Goal: Transaction & Acquisition: Purchase product/service

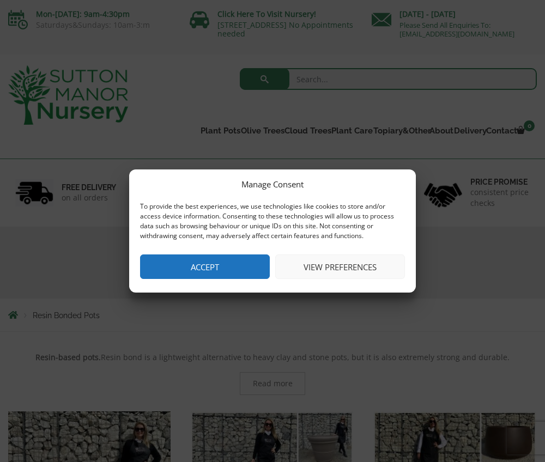
click at [341, 264] on button "View preferences" at bounding box center [340, 266] width 130 height 25
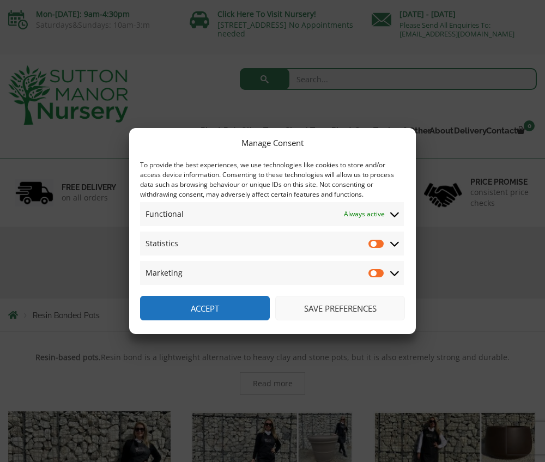
click at [359, 304] on button "Save preferences" at bounding box center [340, 308] width 130 height 25
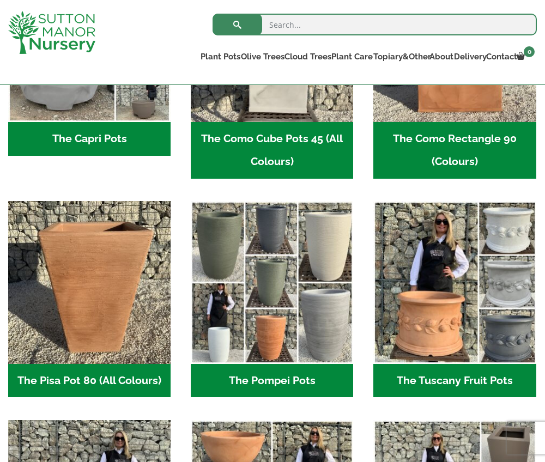
scroll to position [658, 0]
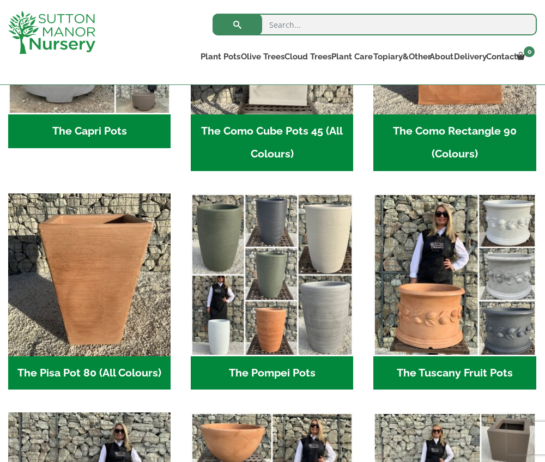
click at [359, 304] on ul "The Amalfi Pots (3) The Milan Pots (35) The Barolo Pots (36) The Capri Pots (34…" at bounding box center [272, 400] width 528 height 1335
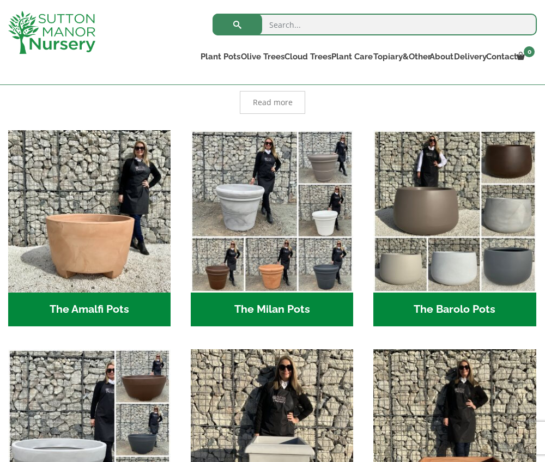
scroll to position [254, 0]
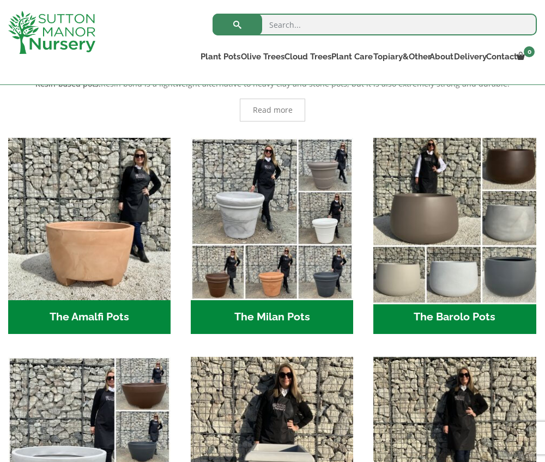
click at [440, 210] on img "Visit product category The Barolo Pots" at bounding box center [454, 219] width 170 height 170
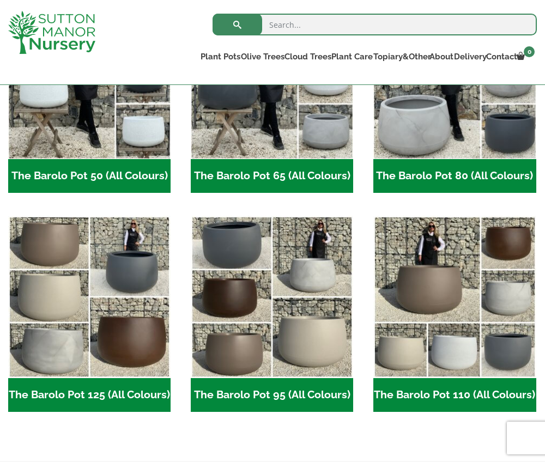
scroll to position [397, 0]
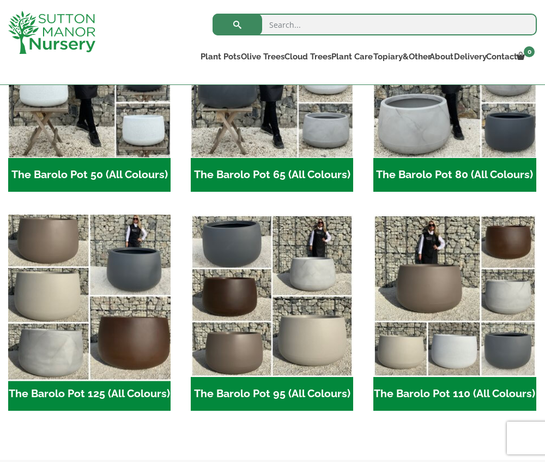
click at [67, 303] on img "Visit product category The Barolo Pot 125 (All Colours)" at bounding box center [89, 295] width 170 height 170
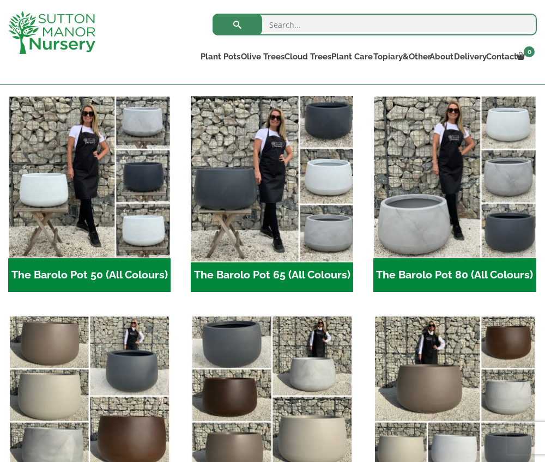
scroll to position [288, 0]
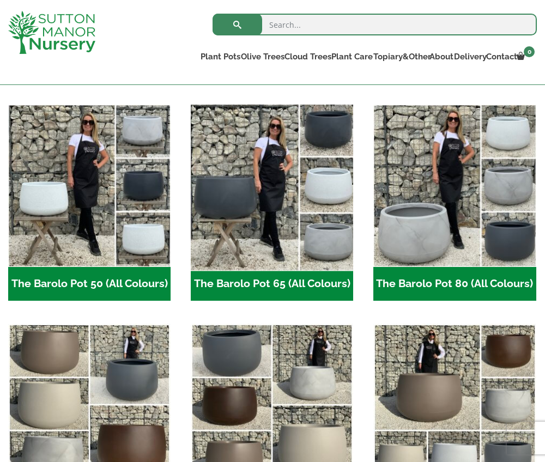
click at [242, 194] on img "Visit product category The Barolo Pot 65 (All Colours)" at bounding box center [272, 186] width 170 height 170
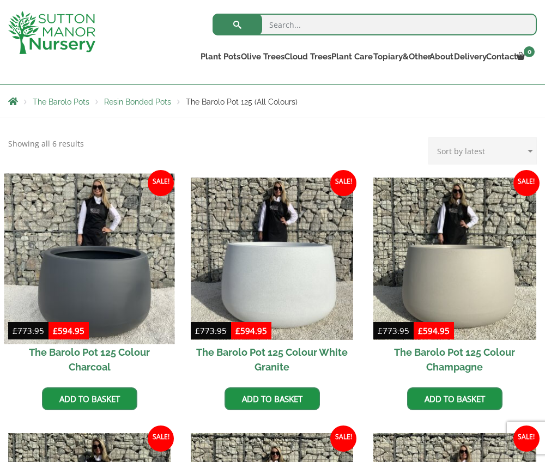
scroll to position [193, 0]
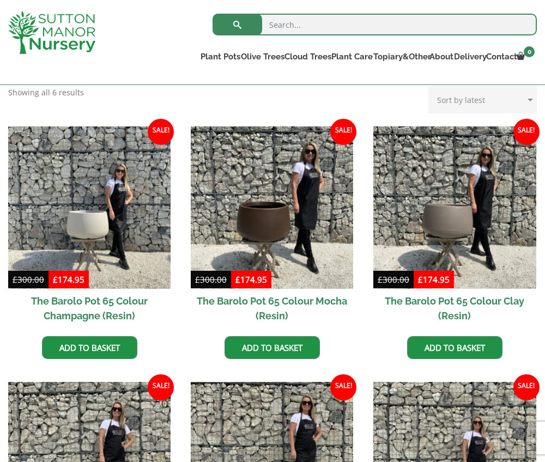
scroll to position [234, 0]
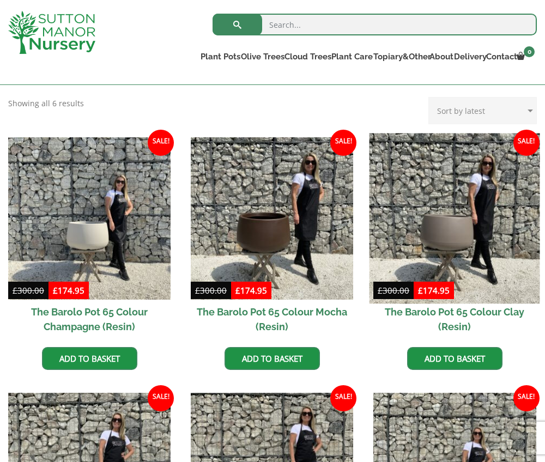
click at [445, 225] on img at bounding box center [454, 218] width 170 height 170
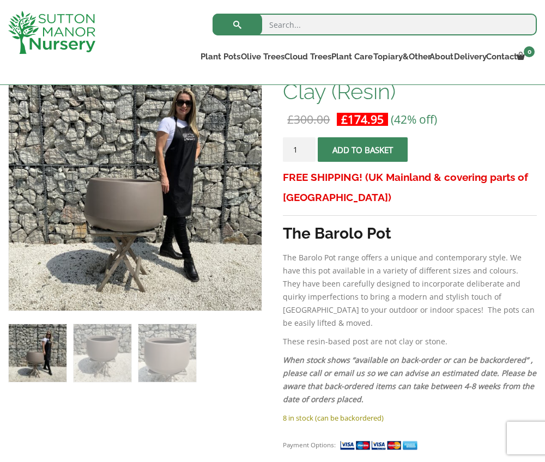
scroll to position [203, 0]
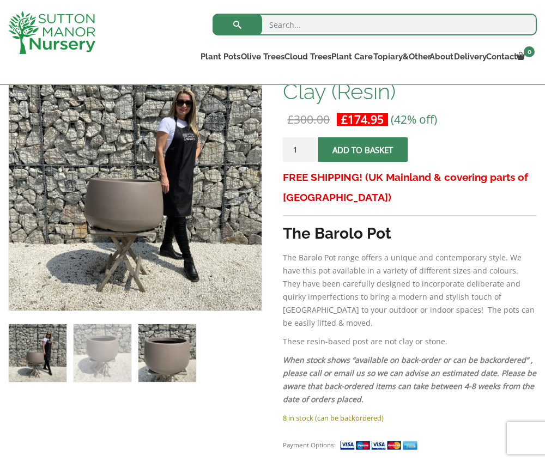
click at [177, 344] on img at bounding box center [167, 353] width 58 height 58
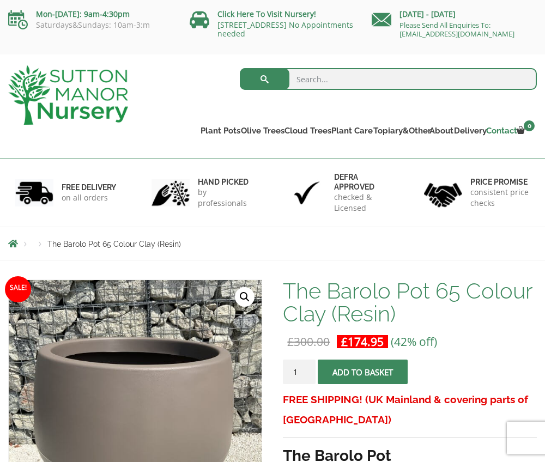
scroll to position [0, 0]
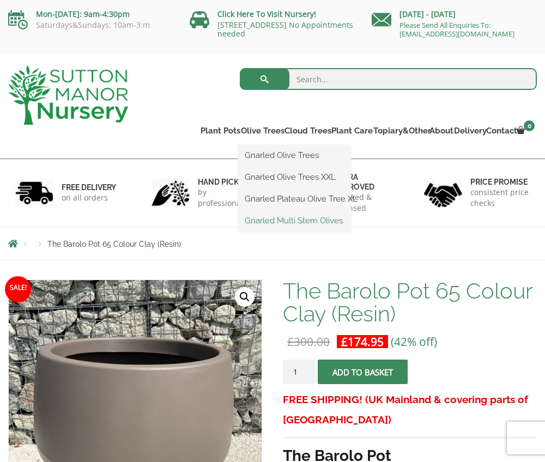
click at [261, 219] on link "Gnarled Multi Stem Olives" at bounding box center [294, 220] width 113 height 16
